Goal: Find specific page/section: Find specific page/section

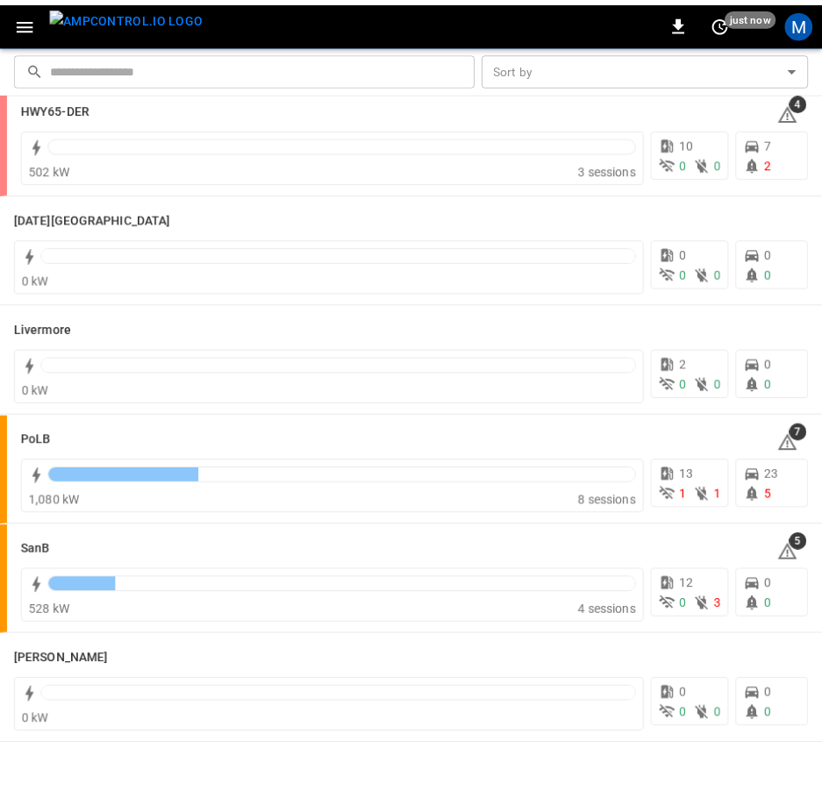
scroll to position [343, 0]
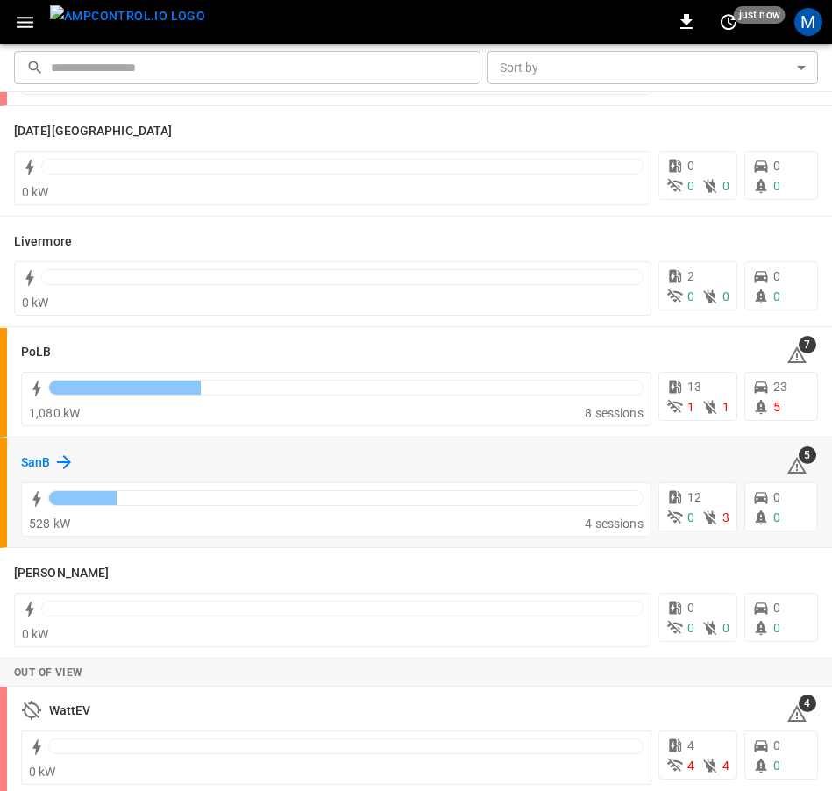
click at [54, 464] on icon at bounding box center [64, 462] width 21 height 21
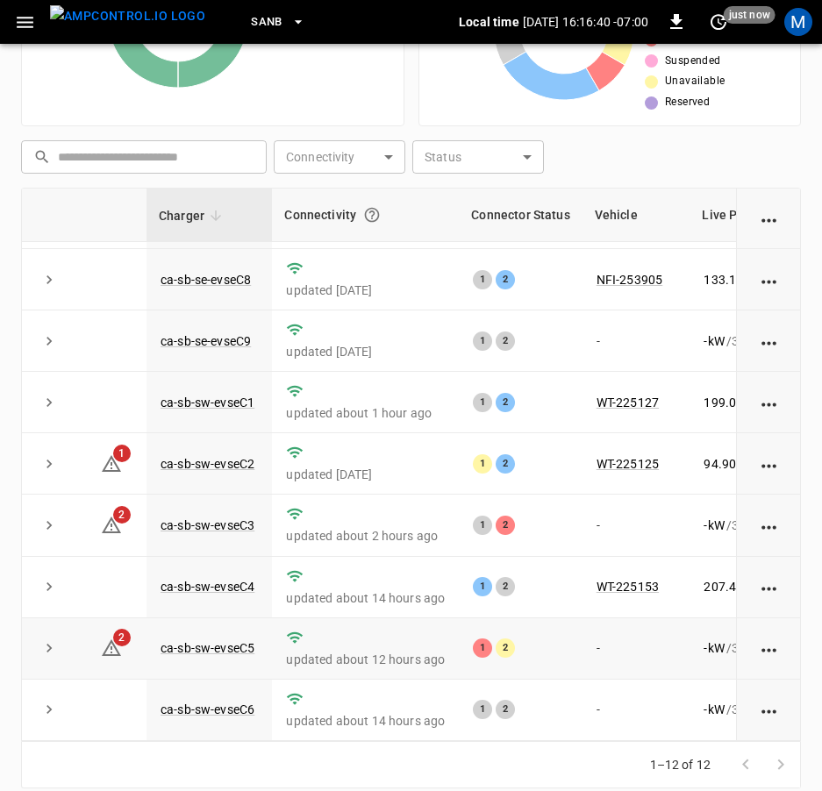
scroll to position [403, 0]
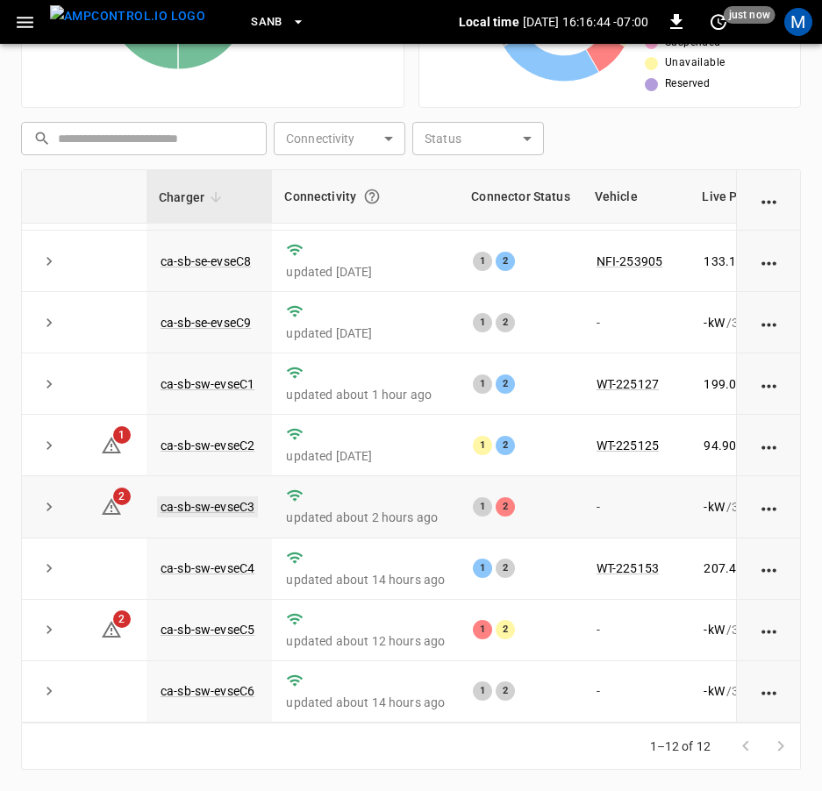
click at [235, 496] on link "ca-sb-sw-evseC3" at bounding box center [207, 506] width 101 height 21
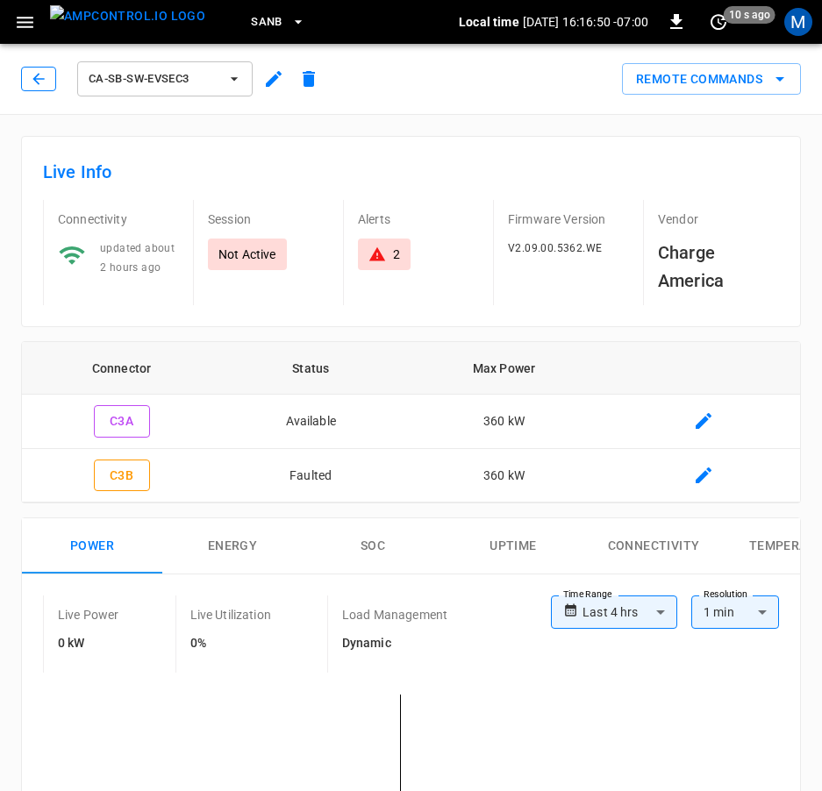
click at [32, 81] on icon "button" at bounding box center [39, 79] width 18 height 18
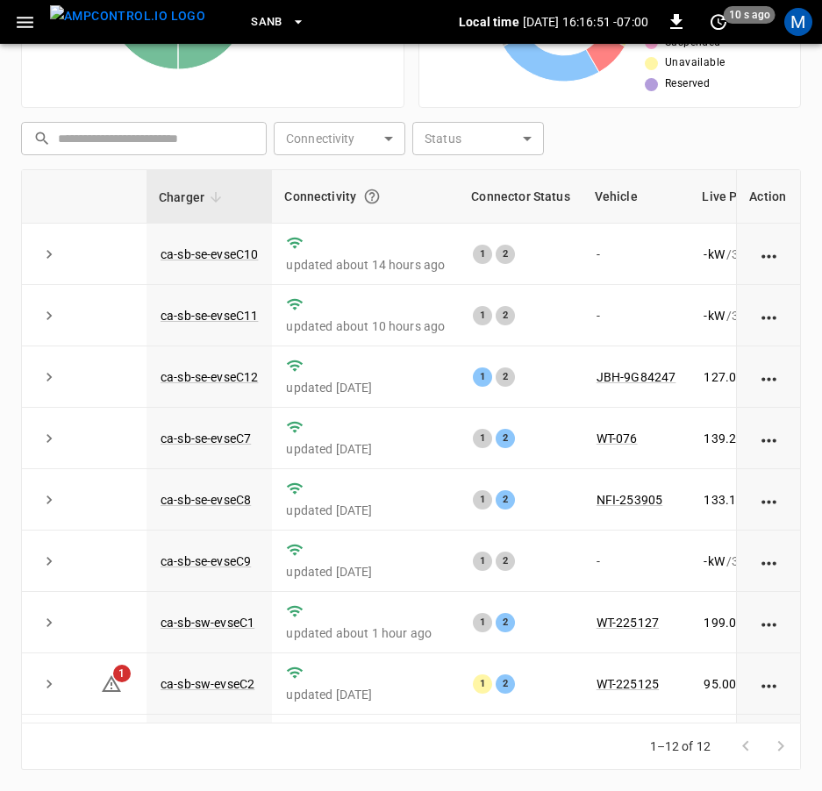
scroll to position [260, 0]
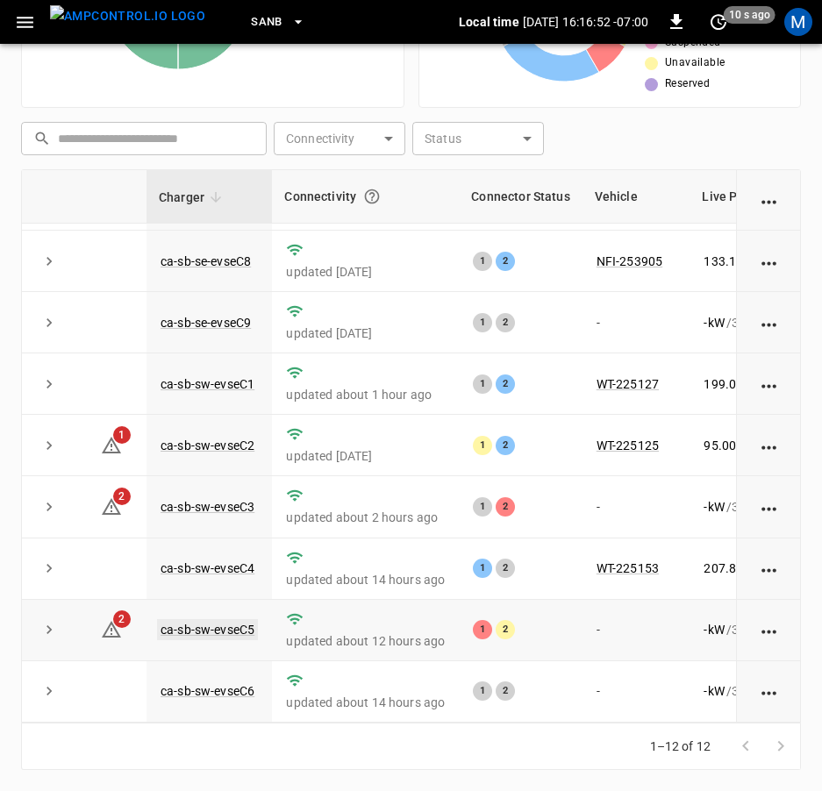
click at [240, 619] on link "ca-sb-sw-evseC5" at bounding box center [207, 629] width 101 height 21
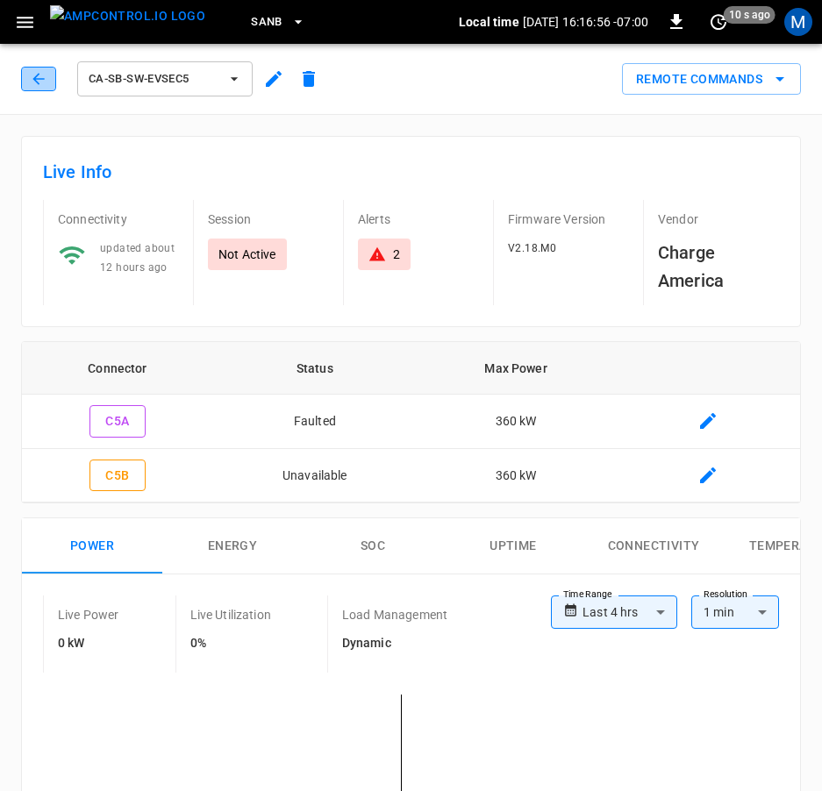
click at [27, 84] on button "button" at bounding box center [38, 79] width 35 height 25
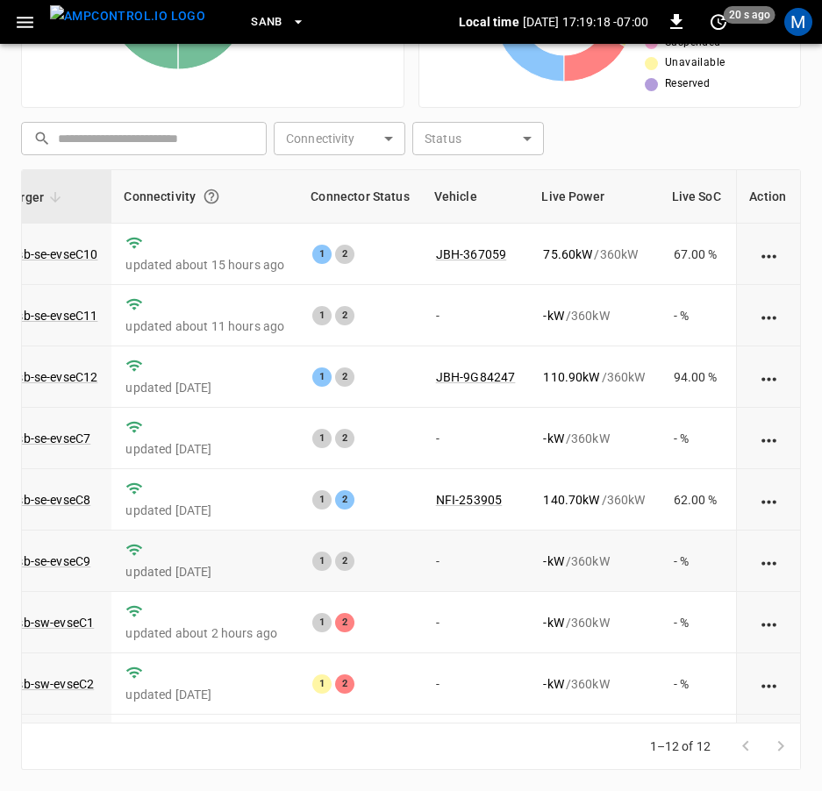
scroll to position [260, 161]
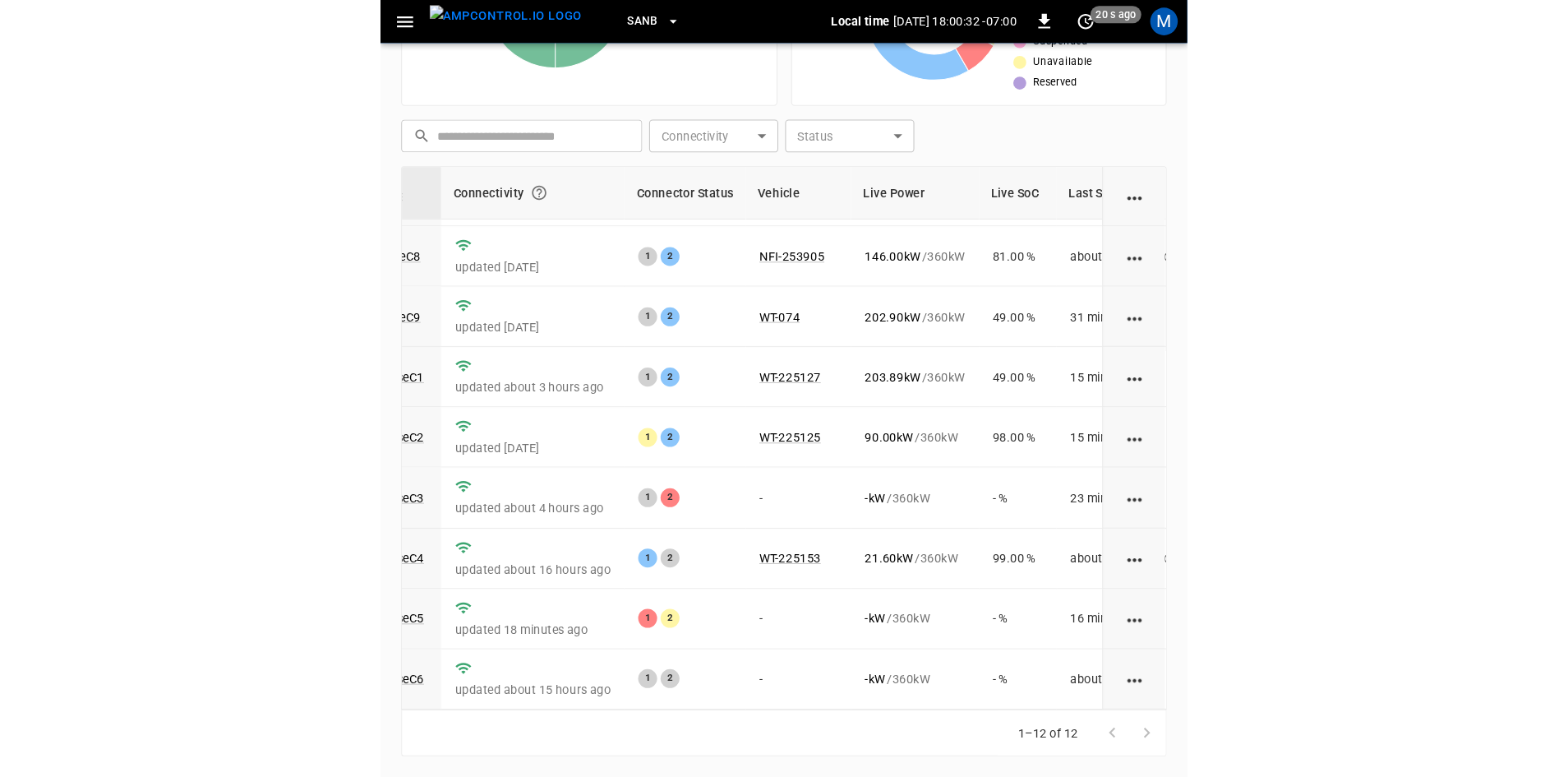
scroll to position [208, 0]
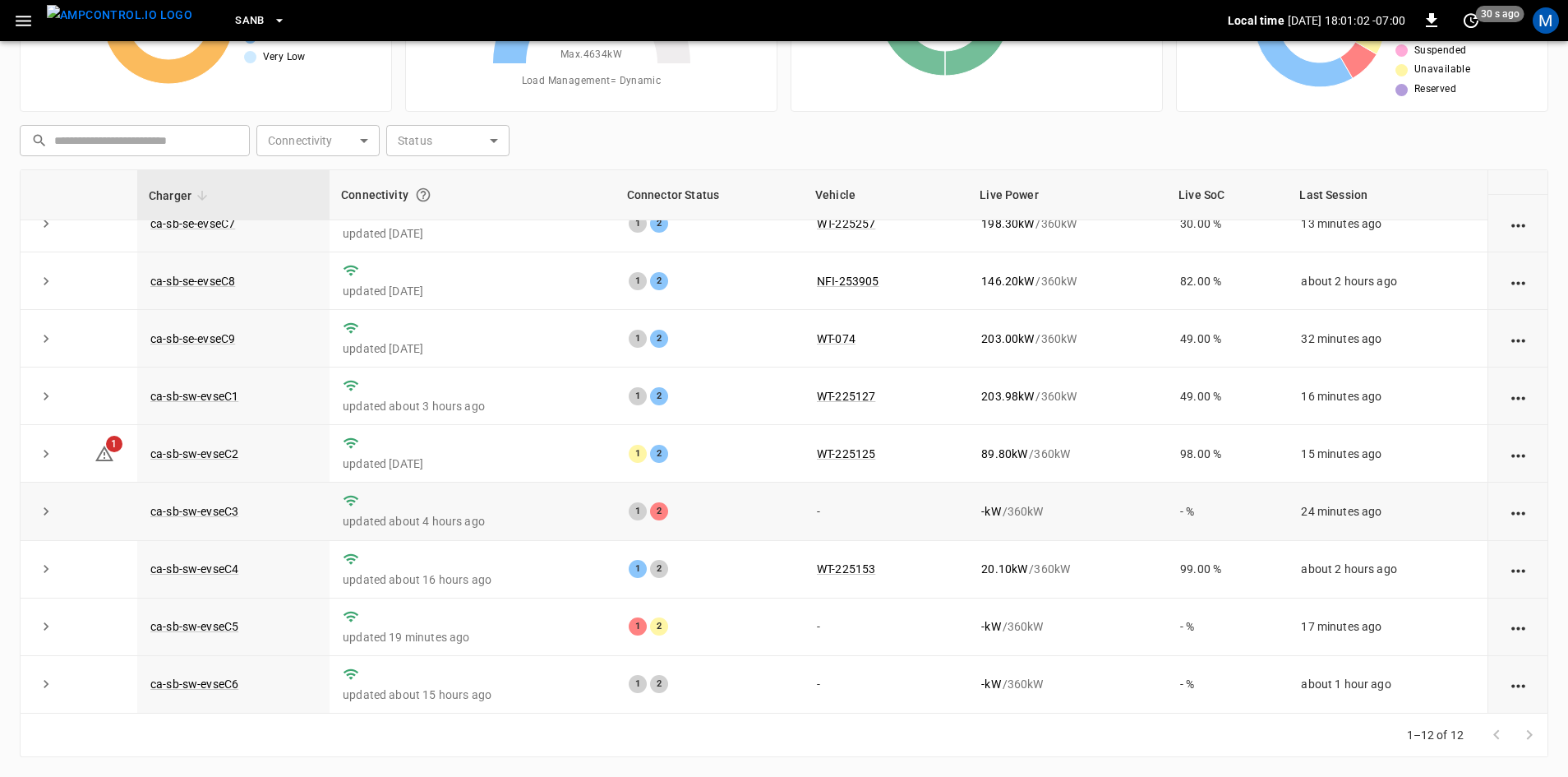
click at [183, 489] on td "ca-sb-sw-evseC3" at bounding box center [232, 511] width 192 height 57
click at [185, 505] on link "ca-sb-sw-evseC3" at bounding box center [194, 511] width 95 height 20
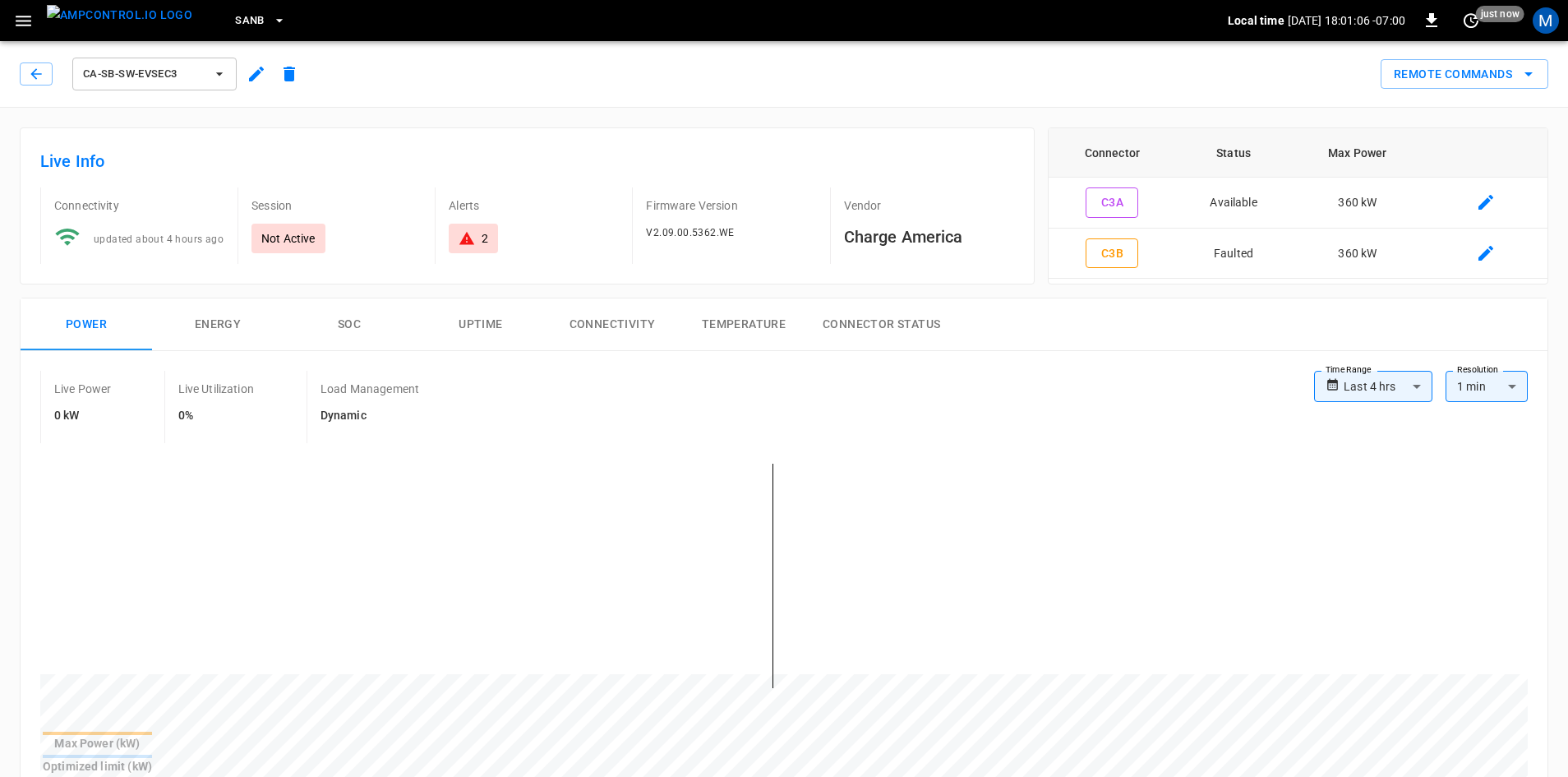
click at [23, 85] on div "ca-sb-sw-evseC3" at bounding box center [162, 74] width 286 height 39
click at [28, 83] on button "button" at bounding box center [36, 74] width 33 height 23
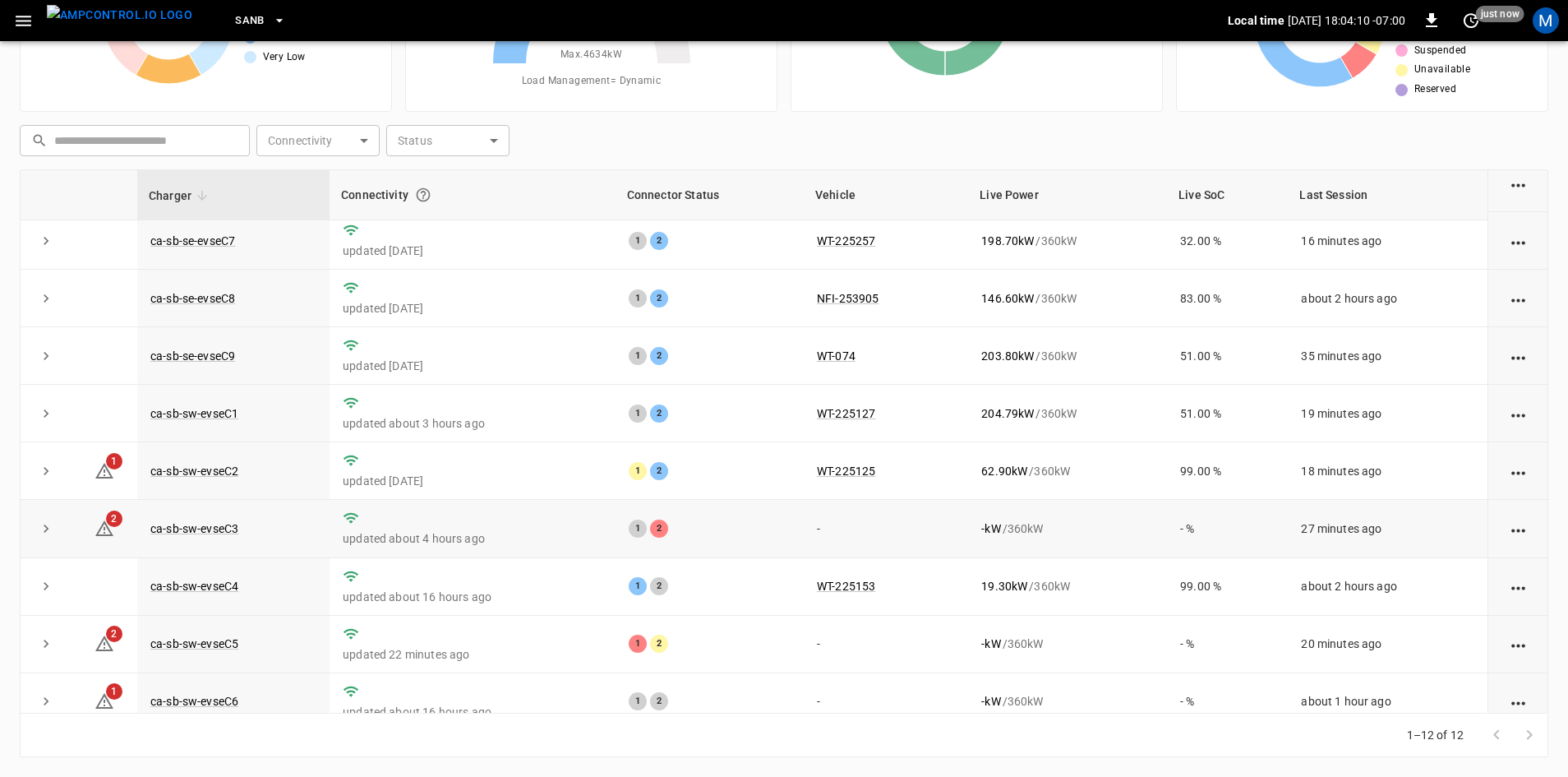
scroll to position [208, 0]
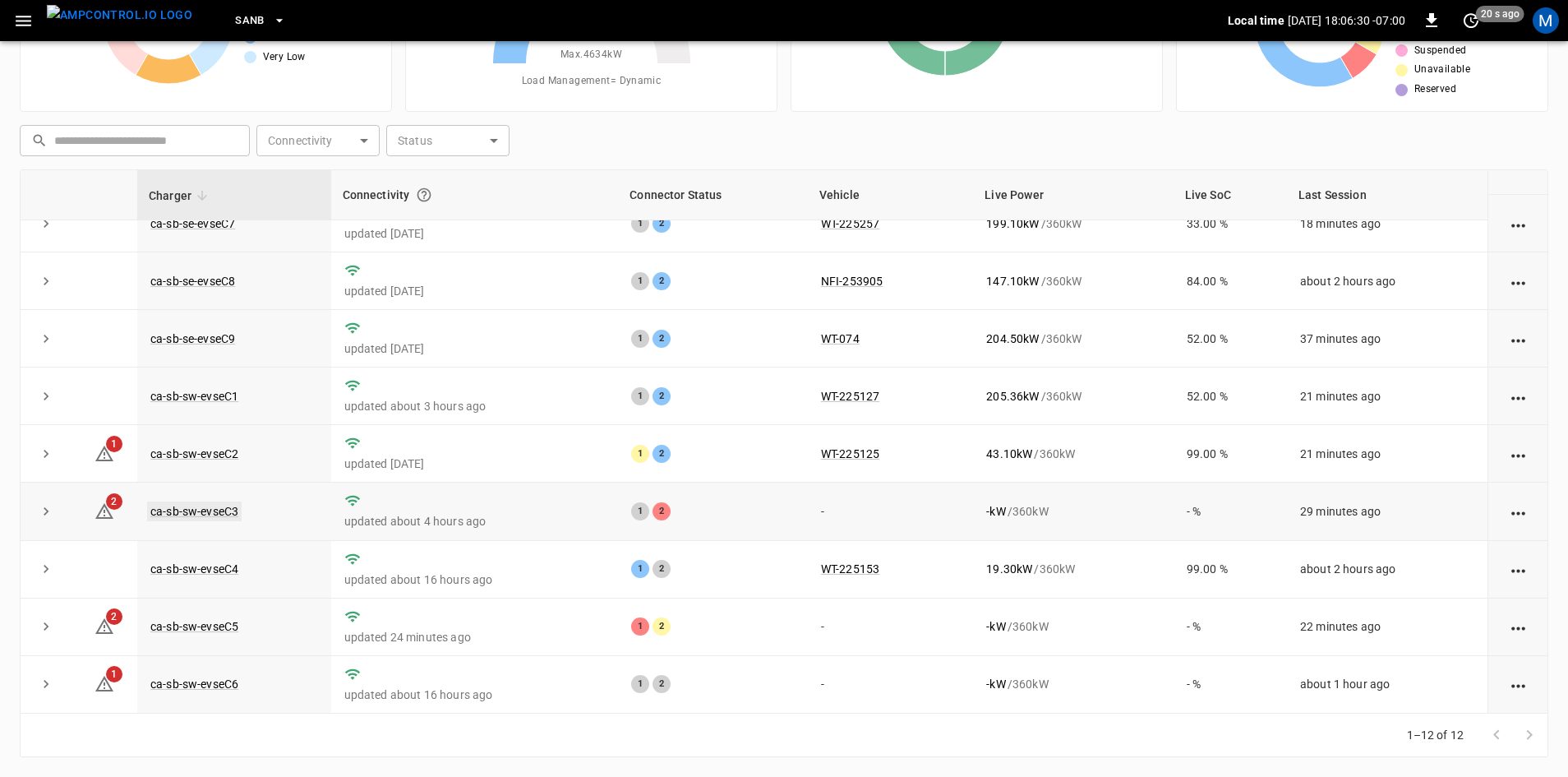
click at [164, 508] on link "ca-sb-sw-evseC3" at bounding box center [194, 511] width 95 height 20
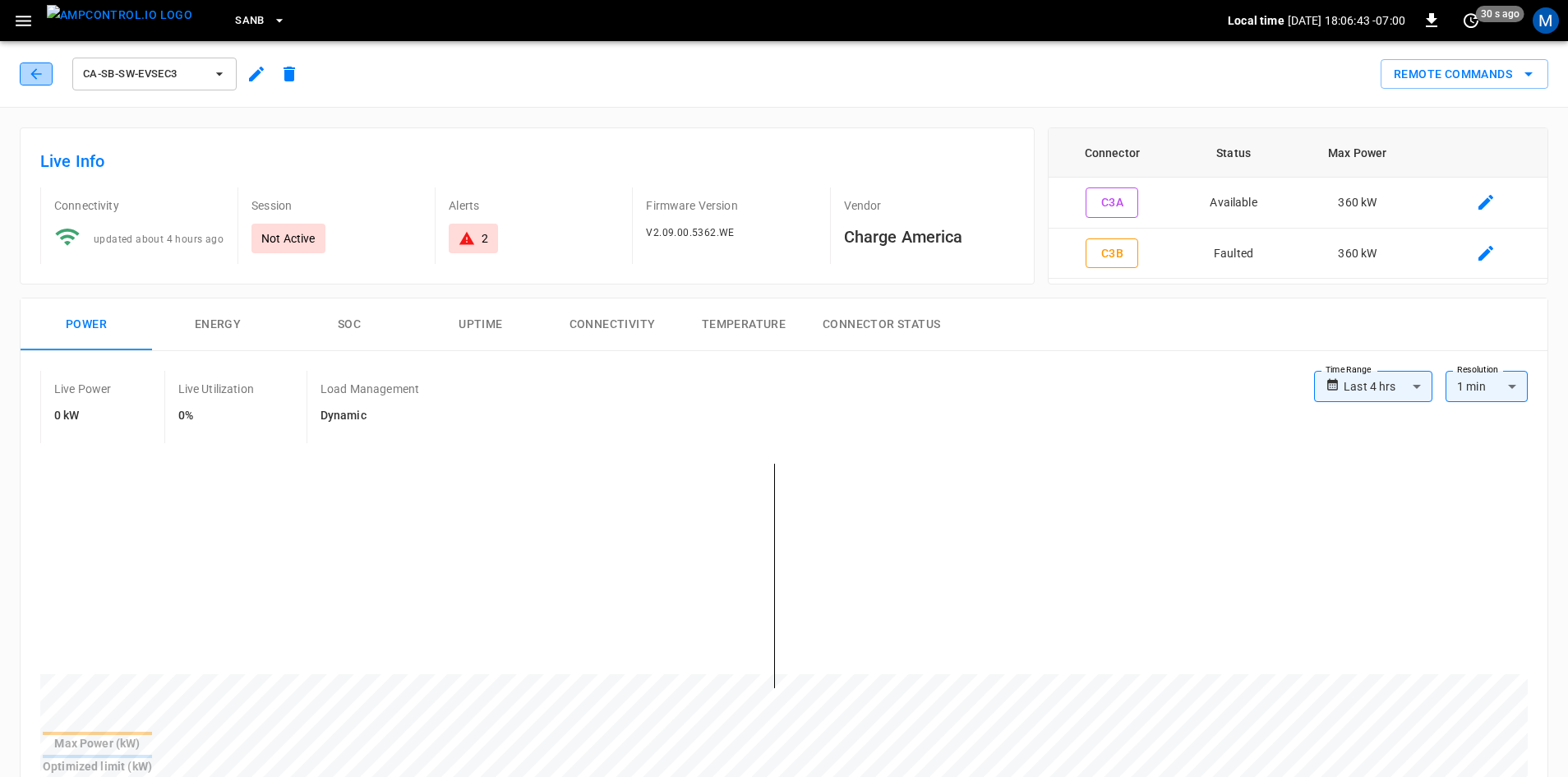
click at [29, 83] on button "button" at bounding box center [36, 74] width 33 height 23
